Goal: Task Accomplishment & Management: Manage account settings

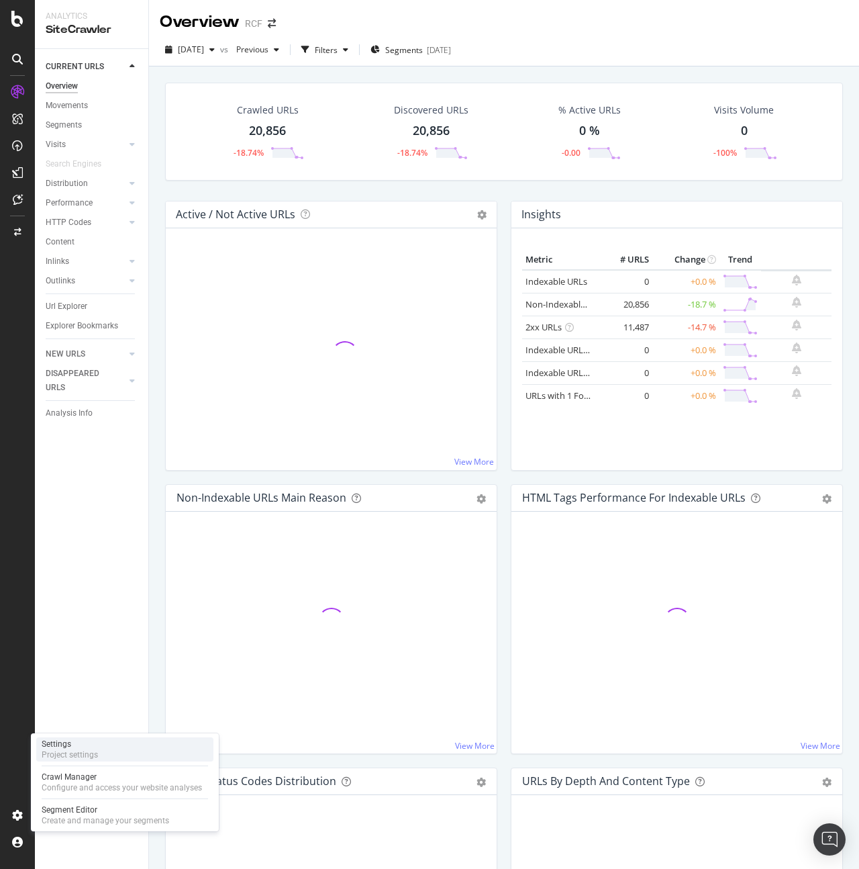
click at [82, 759] on div "Project settings" at bounding box center [70, 754] width 56 height 11
